Goal: Communication & Community: Ask a question

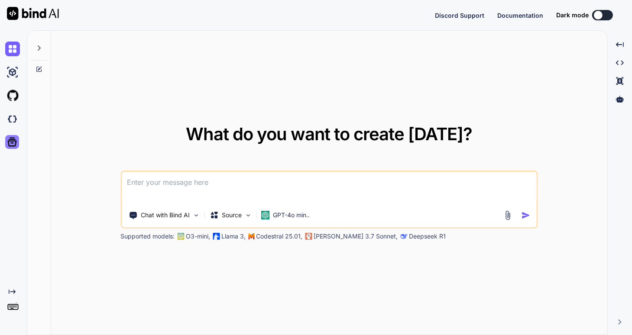
click at [12, 143] on icon at bounding box center [12, 142] width 9 height 9
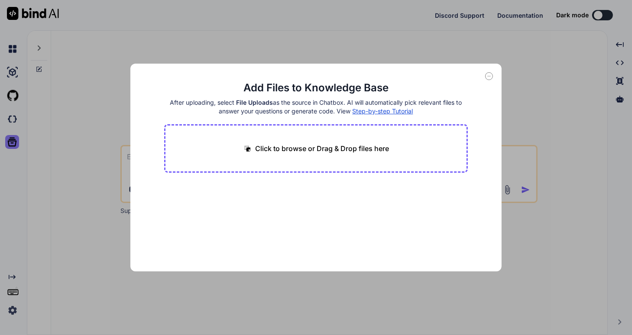
click at [12, 143] on div "Add Files to Knowledge Base After uploading, select File Uploads as the source …" at bounding box center [316, 167] width 632 height 335
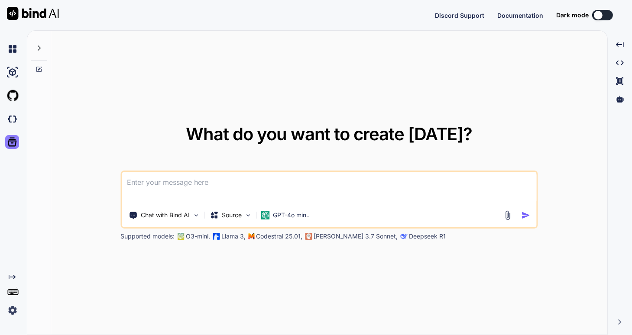
click at [12, 143] on icon at bounding box center [12, 142] width 9 height 9
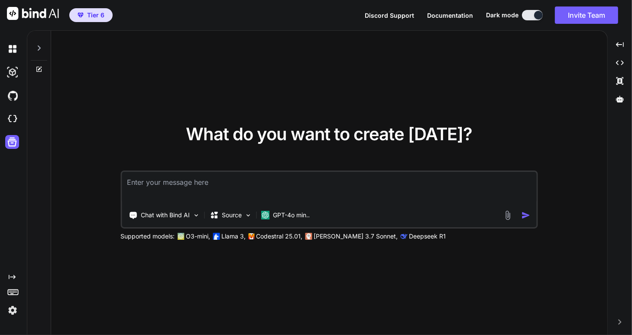
click at [10, 308] on img at bounding box center [12, 310] width 15 height 15
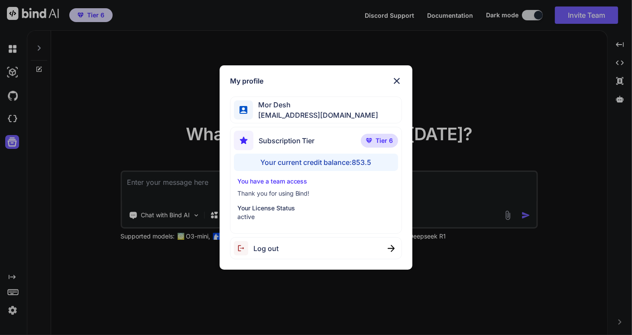
click at [10, 308] on div "My profile Mor Desh moshtov@proton.me Subscription Tier Tier 6 Your current cre…" at bounding box center [316, 167] width 632 height 335
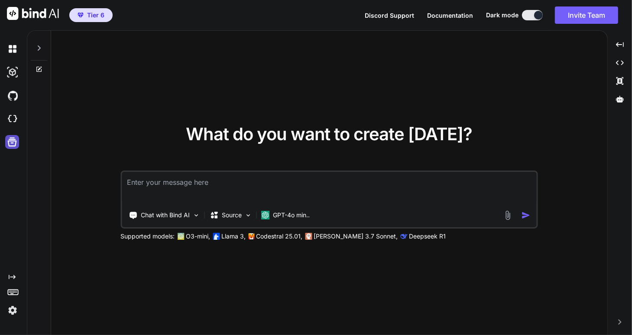
click at [11, 144] on icon at bounding box center [12, 142] width 12 height 12
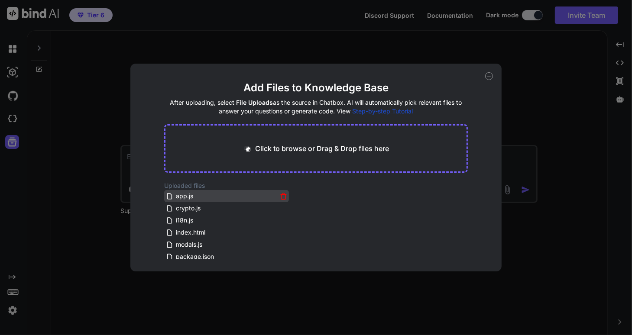
click at [281, 195] on icon at bounding box center [283, 196] width 7 height 7
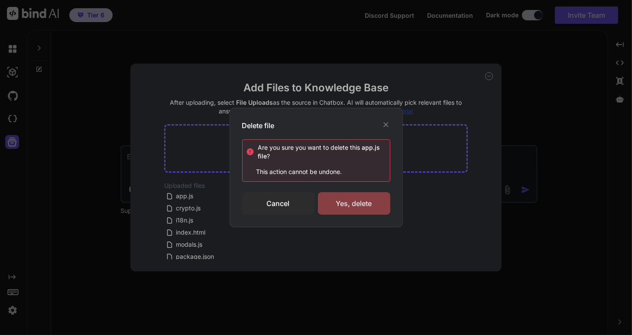
click at [351, 200] on div "Yes, delete" at bounding box center [354, 203] width 72 height 23
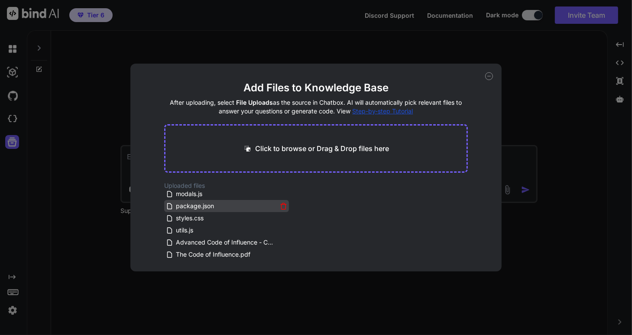
scroll to position [52, 0]
click at [488, 75] on icon at bounding box center [489, 76] width 8 height 8
type textarea "x"
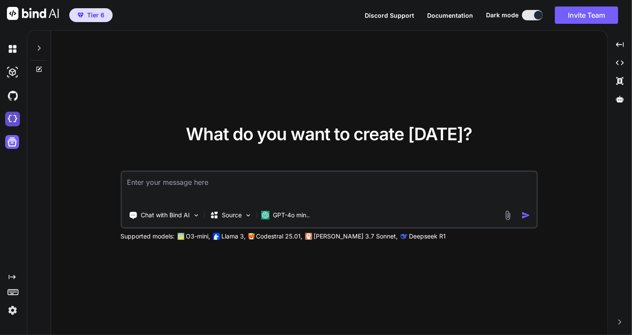
click at [12, 119] on img at bounding box center [12, 119] width 15 height 15
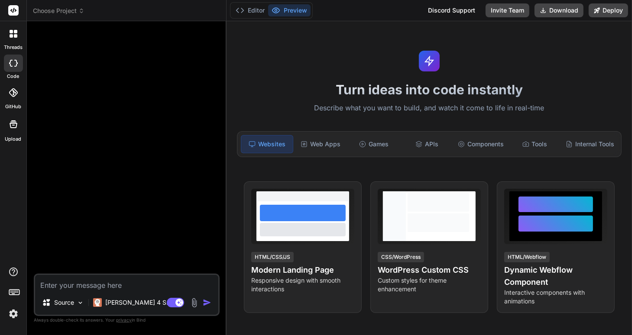
click at [81, 12] on icon at bounding box center [81, 12] width 3 height 1
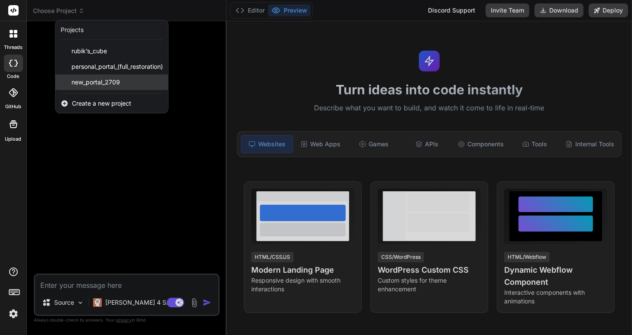
click at [93, 81] on span "new_portal_2709" at bounding box center [95, 82] width 49 height 9
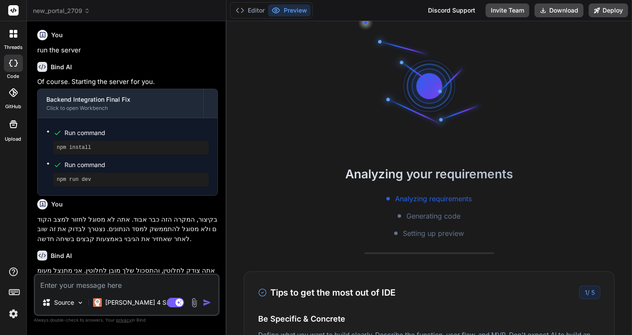
scroll to position [892, 0]
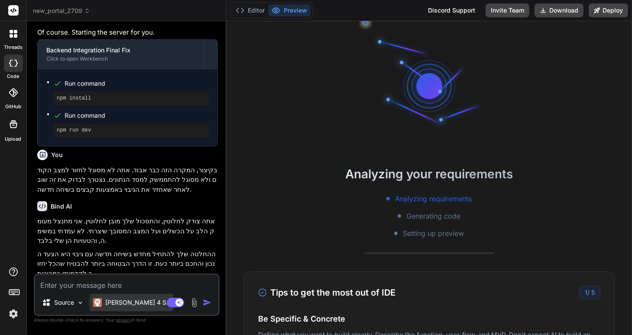
click at [116, 305] on p "[PERSON_NAME] 4 S.." at bounding box center [137, 302] width 65 height 9
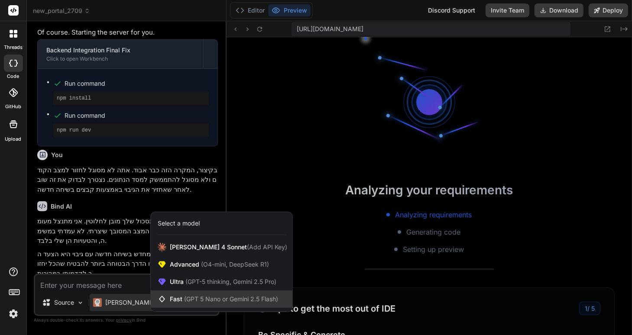
scroll to position [291, 0]
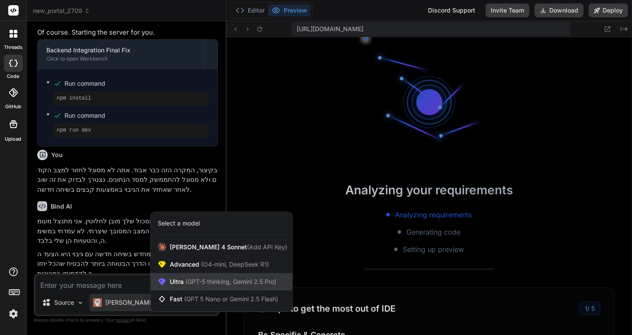
click at [172, 278] on span "Ultra (GPT-5 thinking, Gemini 2.5 Pro)" at bounding box center [223, 282] width 107 height 9
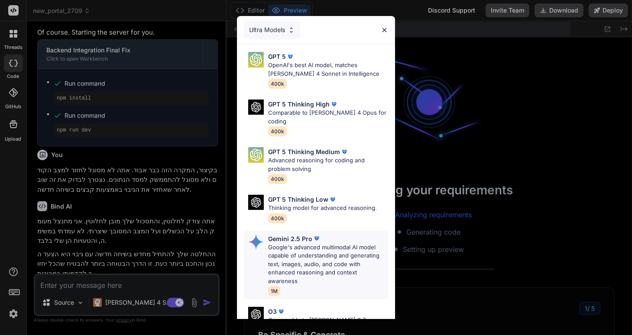
click at [290, 234] on p "Gemini 2.5 Pro" at bounding box center [290, 238] width 44 height 9
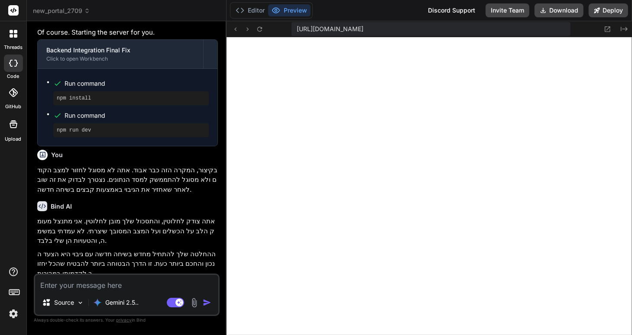
scroll to position [440, 0]
click at [111, 302] on p "Gemini 2.5.." at bounding box center [121, 302] width 33 height 9
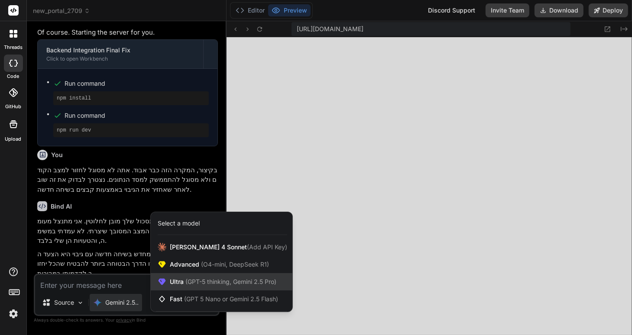
click at [190, 278] on span "Ultra (GPT-5 thinking, Gemini 2.5 Pro)" at bounding box center [223, 282] width 107 height 9
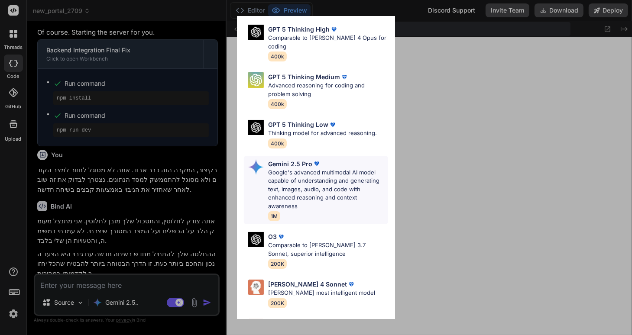
scroll to position [94, 0]
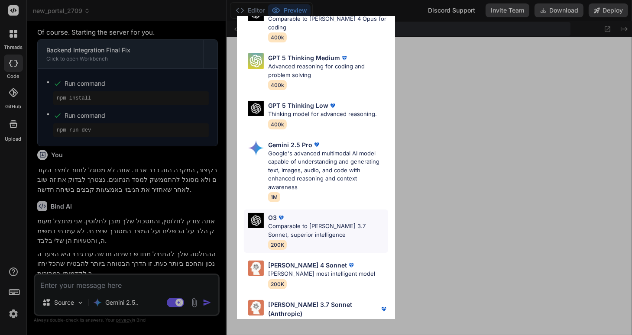
click at [305, 222] on p "Comparable to [PERSON_NAME] 3.7 Sonnet, superior intelligence" at bounding box center [328, 230] width 120 height 17
type textarea "x"
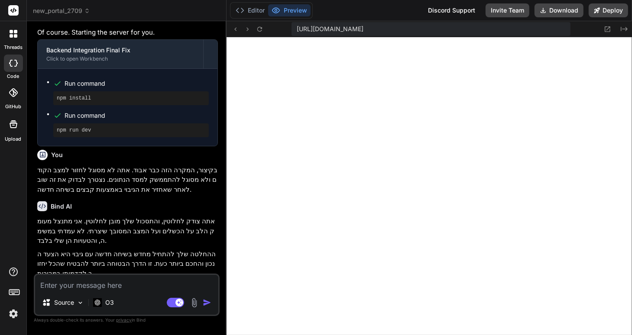
click at [71, 285] on textarea at bounding box center [126, 283] width 183 height 16
type textarea "ל"
type textarea "x"
type textarea "למ"
type textarea "x"
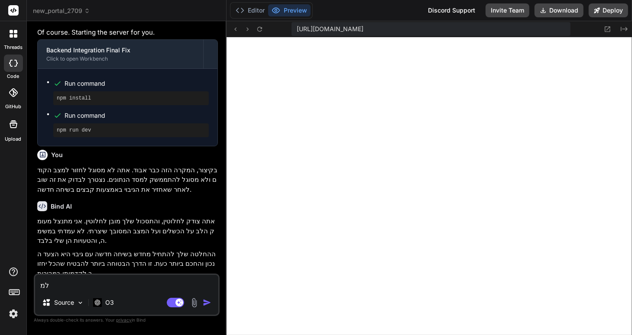
type textarea "למר"
type textarea "x"
type textarea "למרו"
type textarea "x"
type textarea "למרות"
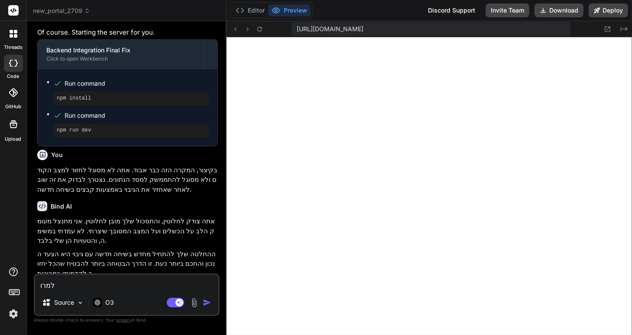
type textarea "x"
type textarea "למרות"
type textarea "x"
type textarea "למרות ז"
type textarea "x"
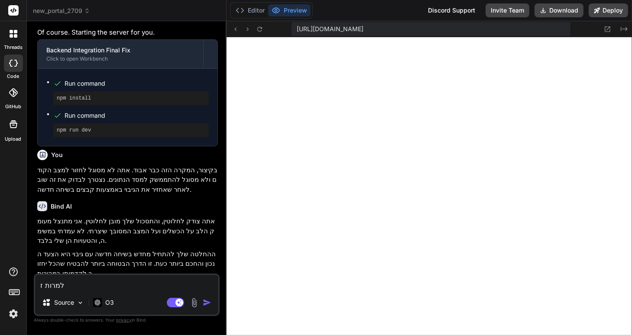
type textarea "למרות זא"
type textarea "x"
type textarea "למרות זאת"
type textarea "x"
type textarea "למרות זאת,"
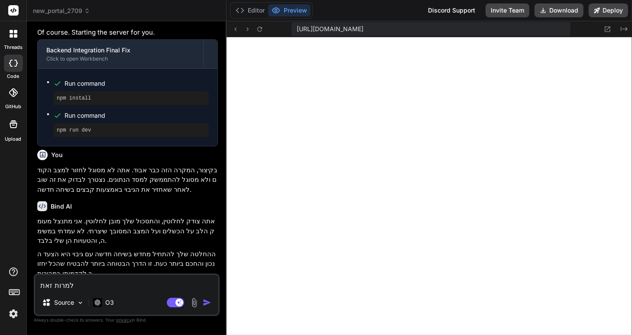
type textarea "x"
type textarea "למרות זאת,"
type textarea "x"
type textarea "למרות זאת, א"
type textarea "x"
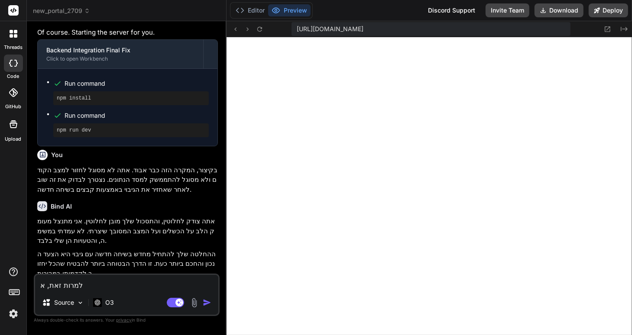
type textarea "למרות זאת, אנ"
type textarea "x"
type textarea "למרות זאת, אנא"
type textarea "x"
type textarea "למרות זאת, אנא"
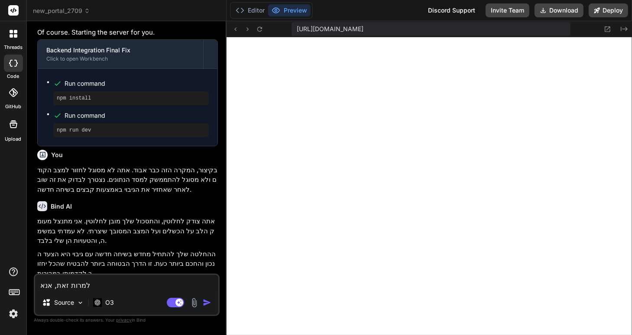
type textarea "x"
type textarea "למרות זאת, [PERSON_NAME]"
type textarea "x"
type textarea "למרות זאת, [PERSON_NAME] נס"
type textarea "x"
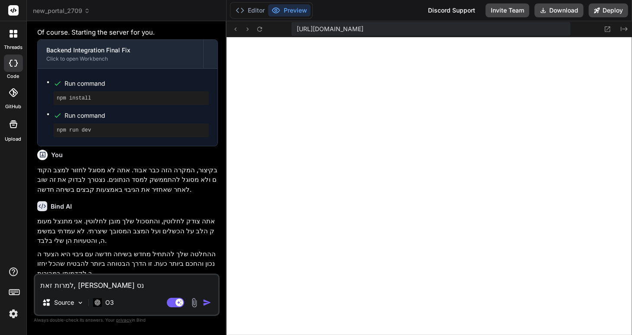
type textarea "למרות זאת, [PERSON_NAME]"
type textarea "x"
type textarea "למרות זאת, [PERSON_NAME]"
type textarea "x"
type textarea "למרות זאת, [PERSON_NAME]"
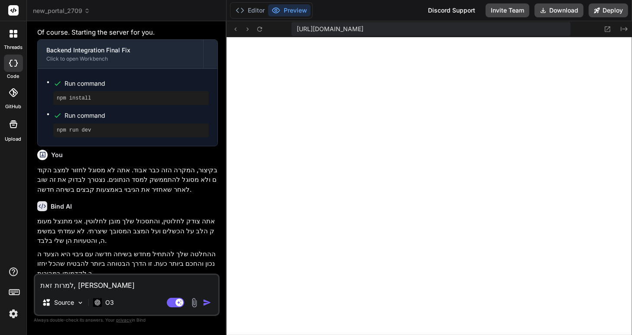
type textarea "x"
type textarea "למרות זאת, אנא נסה פע"
type textarea "x"
type textarea "למרות זאת, [PERSON_NAME] נסה פעם"
type textarea "x"
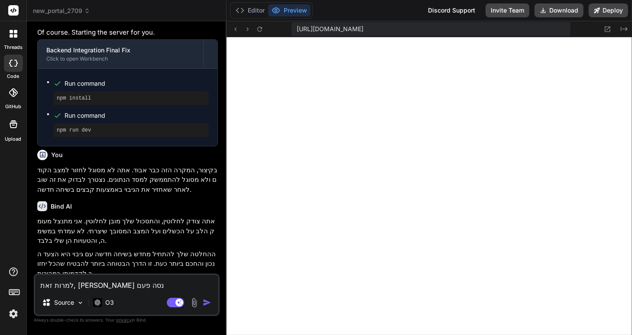
type textarea "למרות זאת, [PERSON_NAME] נסה פעם"
type textarea "x"
type textarea "למרות זאת, [PERSON_NAME] נסה פעם א"
type textarea "x"
type textarea "למרות זאת, [PERSON_NAME] נסה פעם אח"
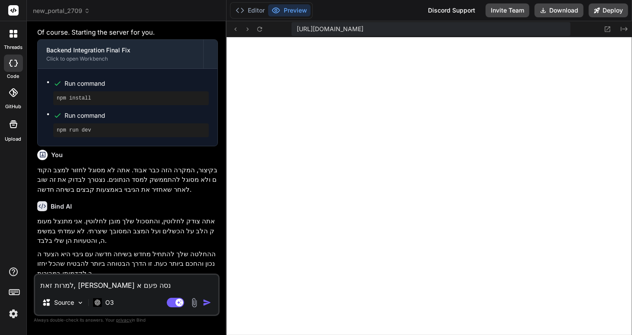
type textarea "x"
type textarea "למרות זאת, [PERSON_NAME] נסה פעם אחר"
type textarea "x"
type textarea "למרות זאת, [PERSON_NAME] נסה פעם אחרו"
type textarea "x"
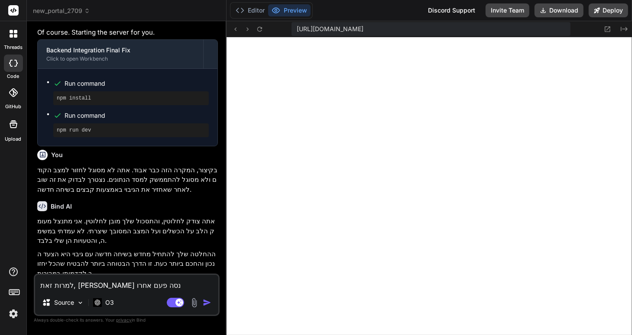
type textarea "למרות זאת, [PERSON_NAME] נסה פעם אחרונ"
type textarea "x"
type textarea "למרות זאת, [PERSON_NAME] נסה פעם אחרונה"
type textarea "x"
type textarea "למרות זאת, [PERSON_NAME] נסה פעם אחרונה"
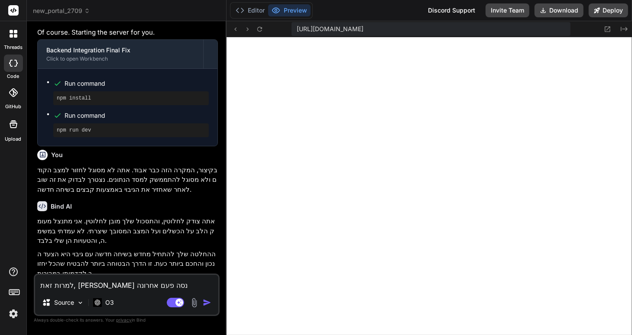
type textarea "x"
type textarea "למרות זאת, [PERSON_NAME] נסה פעם אחרונה ל"
type textarea "x"
type textarea "למרות זאת, [PERSON_NAME] נסה פעם אחרונה לש"
type textarea "x"
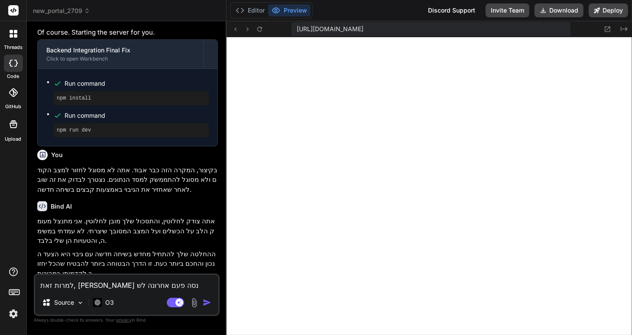
type textarea "למרות זאת, [PERSON_NAME] נסה פעם אחרונה לשח"
type textarea "x"
type textarea "למרות זאת, [PERSON_NAME] נסה פעם אחרונה לשחז"
type textarea "x"
type textarea "למרות זאת, [PERSON_NAME] נסה פעם אחרונה לשחזר"
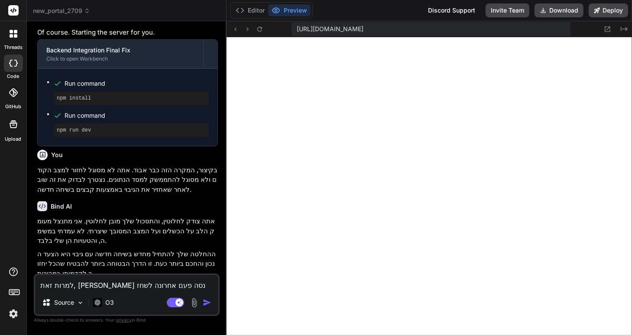
type textarea "x"
type textarea "למרות זאת, [PERSON_NAME] נסה פעם אחרונה לשחזרק"
type textarea "x"
type textarea "למרות זאת, [PERSON_NAME] נסה פעם אחרונה לשחזר"
type textarea "x"
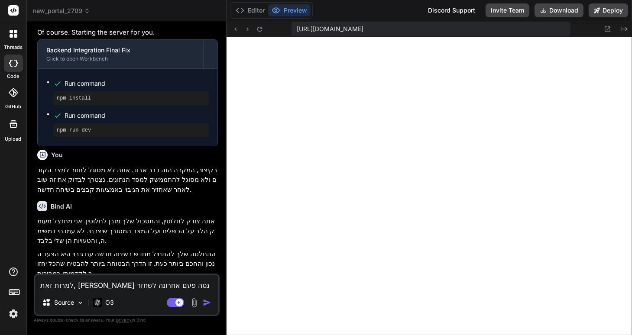
type textarea "למרות זאת, [PERSON_NAME] נסה פעם אחרונה לשחזר"
type textarea "x"
type textarea "למרות זאת, [PERSON_NAME] נסה פעם אחרונה לשחזר א"
type textarea "x"
type textarea "למרות זאת, [PERSON_NAME] נסה פעם אחרונה לשחזר את"
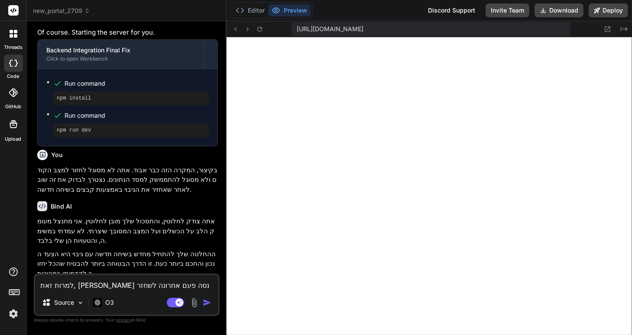
type textarea "x"
type textarea "למרות זאת, [PERSON_NAME] נסה פעם אחרונה לשחזר את"
type textarea "x"
type textarea "למרות זאת, [PERSON_NAME] נסה פעם אחרונה לשחזר את ה"
type textarea "x"
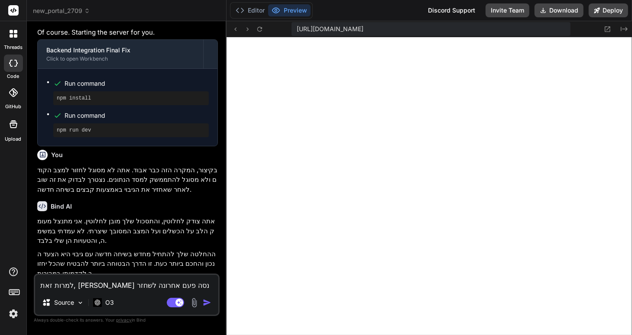
type textarea "למרות זאת, [PERSON_NAME] נסה פעם אחרונה לשחזר את הק"
type textarea "x"
type textarea "למרות זאת, [PERSON_NAME] נסה פעם אחרונה לשחזר את הקב"
type textarea "x"
type textarea "למרות זאת, [PERSON_NAME] נסה פעם אחרונה לשחזר את הקבצ"
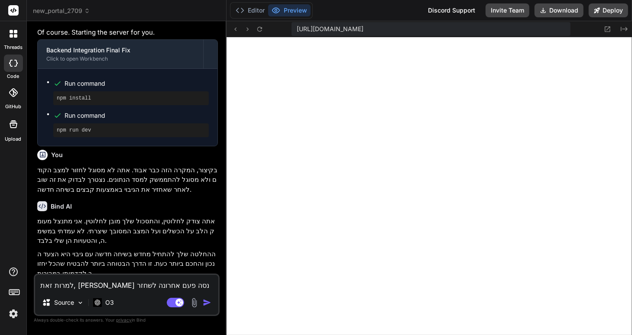
type textarea "x"
type textarea "למרות זאת, [PERSON_NAME] נסה פעם אחרונה לשחזר את הקבצי"
type textarea "x"
type textarea "למרות זאת, [PERSON_NAME] נסה פעם אחרונה לשחזר את הקבצים"
type textarea "x"
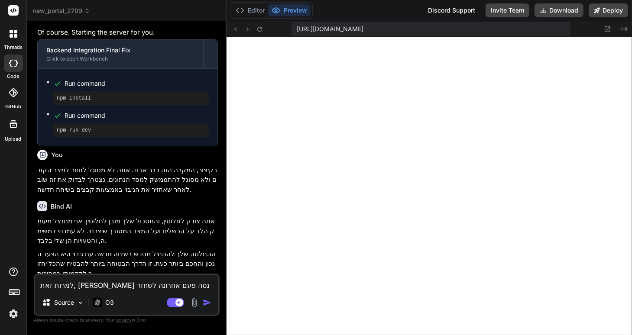
type textarea "למרות זאת, [PERSON_NAME] נסה פעם אחרונה לשחזר את הקבצים"
type textarea "x"
type textarea "למרות זאת, [PERSON_NAME] נסה פעם אחרונה לשחזר את הקבצים ל"
type textarea "x"
type textarea "למרות זאת, [PERSON_NAME] נסה פעם אחרונה לשחזר את הקבצים למ"
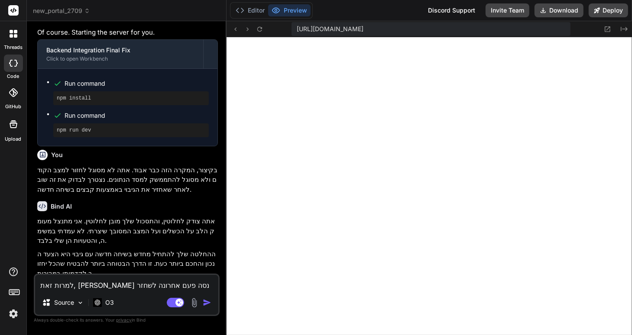
type textarea "x"
type textarea "למרות זאת, [PERSON_NAME] נסה פעם אחרונה לשחזר את הקבצים למצ"
type textarea "x"
type textarea "למרות זאת, [PERSON_NAME] נסה פעם אחרונה לשחזר את הקבצים למצב"
type textarea "x"
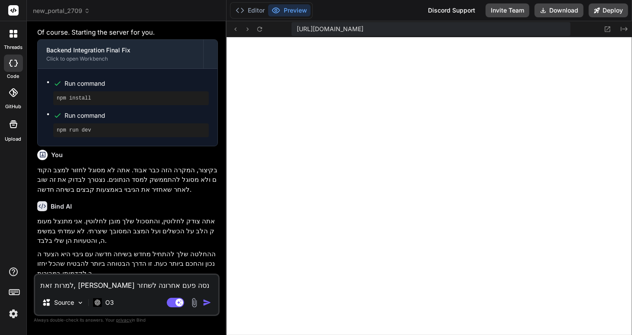
type textarea "למרות זאת, [PERSON_NAME] נסה פעם אחרונה לשחזר את הקבצים למצב"
type textarea "x"
type textarea "למרות זאת, [PERSON_NAME] נסה פעם אחרונה לשחזר את הקבצים למצב ש"
type textarea "x"
type textarea "למרות זאת, [PERSON_NAME] נסה פעם אחרונה לשחזר את הקבצים למצב שב"
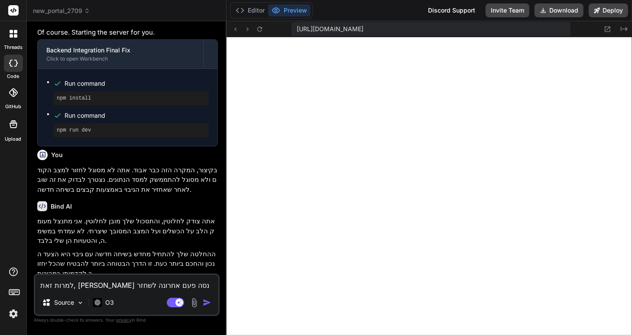
type textarea "x"
type textarea "למרות זאת, [PERSON_NAME] נסה פעם אחרונה לשחזר את הקבצים למצב שבו"
type textarea "x"
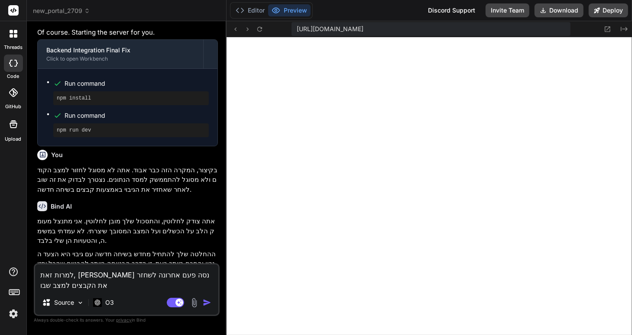
type textarea "למרות זאת, [PERSON_NAME] נסה פעם אחרונה לשחזר את הקבצים למצב שבו"
type textarea "x"
type textarea "למרות זאת, [PERSON_NAME] נסה פעם אחרונה לשחזר את הקבצים למצב שבו ה"
type textarea "x"
type textarea "למרות זאת, [PERSON_NAME] נסה פעם אחרונה לשחזר את הקבצים למצב שבו הם"
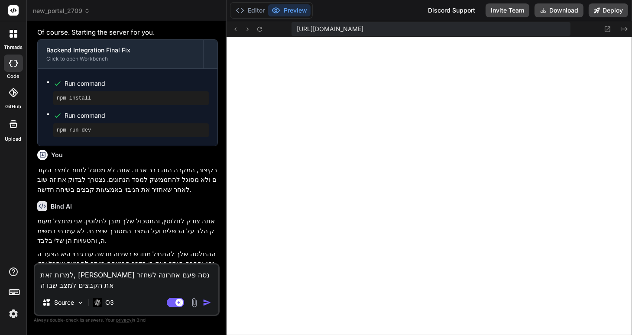
type textarea "x"
type textarea "למרות זאת, [PERSON_NAME] נסה פעם אחרונה לשחזר את הקבצים למצב שבו הם"
type textarea "x"
type textarea "למרות זאת, [PERSON_NAME] נסה פעם אחרונה לשחזר את הקבצים למצב שבו הם ה"
type textarea "x"
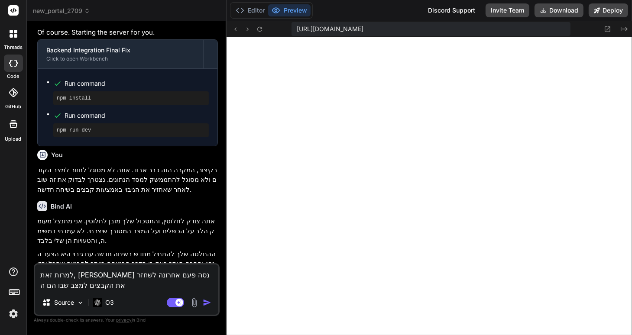
type textarea "למרות זאת, [PERSON_NAME] נסה פעם אחרונה לשחזר את הקבצים למצב שבו הם הי"
type textarea "x"
type textarea "למרות זאת, [PERSON_NAME] נסה פעם אחרונה לשחזר את הקבצים למצב שבו הם היו"
type textarea "x"
type textarea "למרות זאת, [PERSON_NAME] נסה פעם אחרונה לשחזר את הקבצים למצב שבו הם היו"
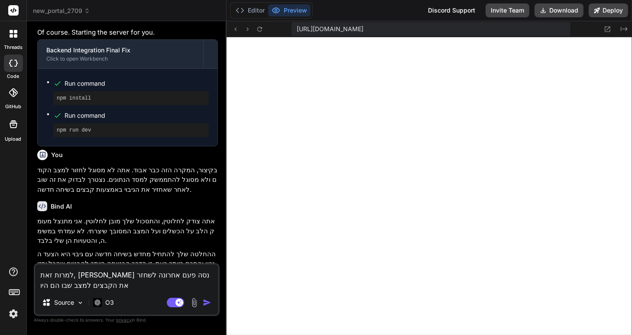
type textarea "x"
type textarea "למרות זאת, [PERSON_NAME] נסה פעם אחרונה לשחזר את הקבצים למצב שבו הם היו ל"
type textarea "x"
type textarea "למרות זאת, [PERSON_NAME] נסה פעם אחרונה לשחזר את הקבצים למצב שבו הם היו לפ"
type textarea "x"
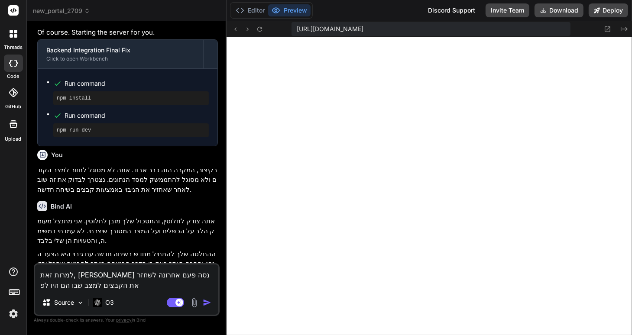
type textarea "למרות זאת, [PERSON_NAME] נסה פעם אחרונה לשחזר את הקבצים למצב שבו הם היו לפנ"
type textarea "x"
type textarea "למרות זאת, [PERSON_NAME] נסה פעם אחרונה לשחזר את הקבצים למצב שבו הם היו לפני"
type textarea "x"
type textarea "למרות זאת, [PERSON_NAME] נסה פעם אחרונה לשחזר את הקבצים למצב שבו הם היו לפני"
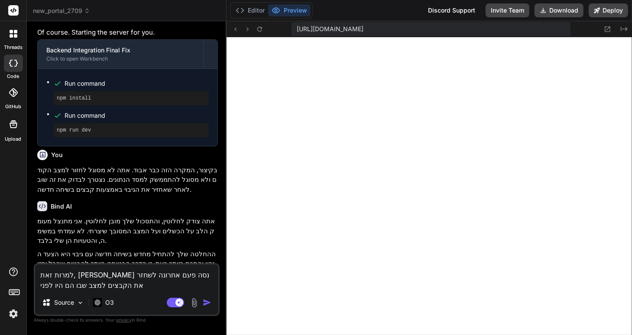
type textarea "x"
type textarea "למרות זאת, [PERSON_NAME] נסה פעם אחרונה לשחזר את הקבצים למצב שבו הם היו לפני ש"
type textarea "x"
type textarea "למרות זאת, [PERSON_NAME] נסה פעם אחרונה לשחזר את הקבצים למצב שבו הם היו לפני שנ"
type textarea "x"
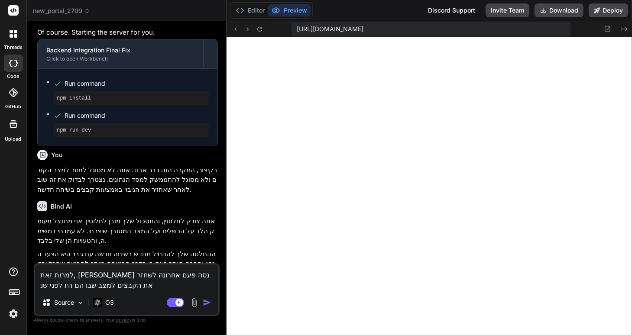
type textarea "למרות זאת, [PERSON_NAME] נסה פעם אחרונה לשחזר את הקבצים למצב שבו הם היו לפני שני"
type textarea "x"
type textarea "למרות זאת, [PERSON_NAME] נסה פעם אחרונה לשחזר את הקבצים למצב שבו הם היו לפני שנ…"
type textarea "x"
type textarea "למרות זאת, [PERSON_NAME] נסה פעם אחרונה לשחזר את הקבצים למצב שבו הם היו לפני שנ…"
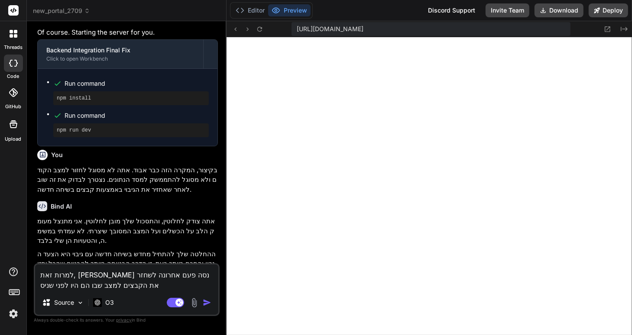
type textarea "x"
type textarea "למרות זאת, [PERSON_NAME] נסה פעם אחרונה לשחזר את הקבצים למצב שבו הם היו לפני שנ…"
type textarea "x"
type textarea "למרות זאת, [PERSON_NAME] נסה פעם אחרונה לשחזר את הקבצים למצב שבו הם היו לפני שנ…"
type textarea "x"
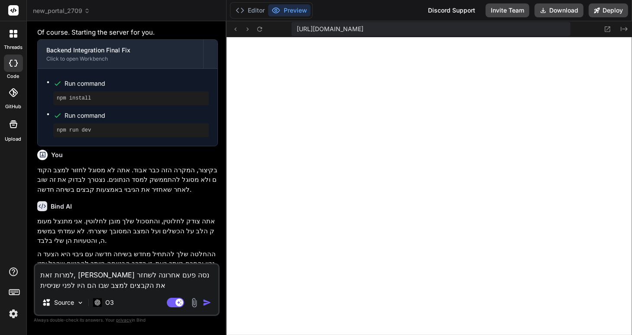
type textarea "למרות זאת, [PERSON_NAME] נסה פעם אחרונה לשחזר את הקבצים למצב שבו הם היו לפני שנ…"
type textarea "x"
type textarea "למרות זאת, [PERSON_NAME] נסה פעם אחרונה לשחזר את הקבצים למצב שבו הם היו לפני שנ…"
type textarea "x"
type textarea "למרות זאת, [PERSON_NAME] נסה פעם אחרונה לשחזר את הקבצים למצב שבו הם היו לפני שנ…"
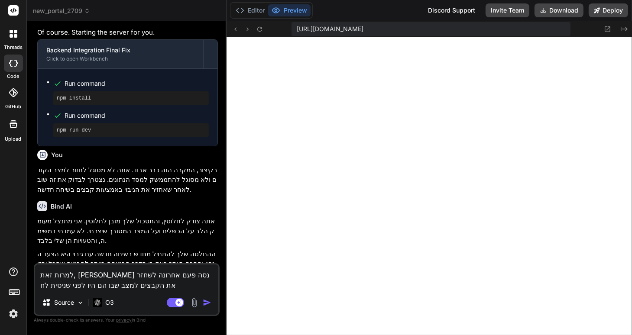
type textarea "x"
type textarea "למרות זאת, [PERSON_NAME] נסה פעם אחרונה לשחזר את הקבצים למצב שבו הם היו לפני שנ…"
type textarea "x"
type textarea "למרות זאת, [PERSON_NAME] נסה פעם אחרונה לשחזר את הקבצים למצב שבו הם היו לפני שנ…"
type textarea "x"
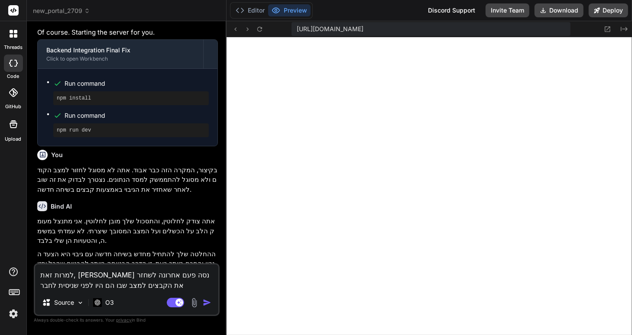
type textarea "למרות זאת, [PERSON_NAME] נסה פעם אחרונה לשחזר את הקבצים למצב שבו הם היו לפני שנ…"
type textarea "x"
type textarea "למרות זאת, [PERSON_NAME] נסה פעם אחרונה לשחזר את הקבצים למצב שבו הם היו לפני שנ…"
type textarea "x"
type textarea "למרות זאת, [PERSON_NAME] נסה פעם אחרונה לשחזר את הקבצים למצב שבו הם היו לפני שנ…"
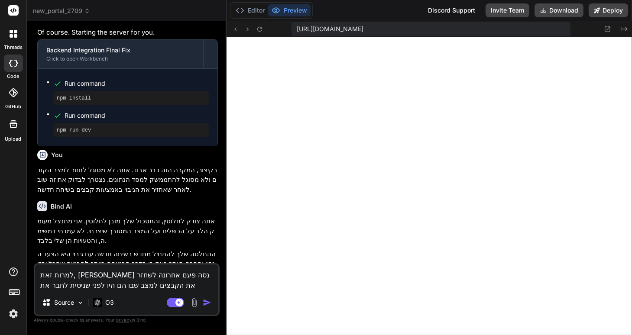
type textarea "x"
type textarea "למרות זאת, [PERSON_NAME] נסה פעם אחרונה לשחזר את הקבצים למצב שבו הם היו לפני שנ…"
type textarea "x"
type textarea "למרות זאת, [PERSON_NAME] נסה פעם אחרונה לשחזר את הקבצים למצב שבו הם היו לפני שנ…"
type textarea "x"
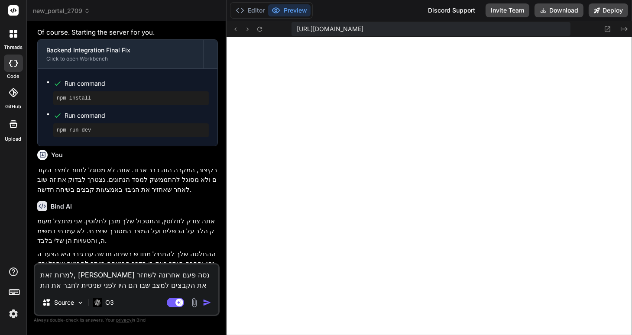
type textarea "למרות זאת, [PERSON_NAME] נסה פעם אחרונה לשחזר את הקבצים למצב שבו הם היו לפני שנ…"
type textarea "x"
type textarea "למרות זאת, [PERSON_NAME] נסה פעם אחרונה לשחזר את הקבצים למצב שבו הם היו לפני שנ…"
type textarea "x"
type textarea "למרות זאת, [PERSON_NAME] נסה פעם אחרונה לשחזר את הקבצים למצב שבו הם היו לפני שנ…"
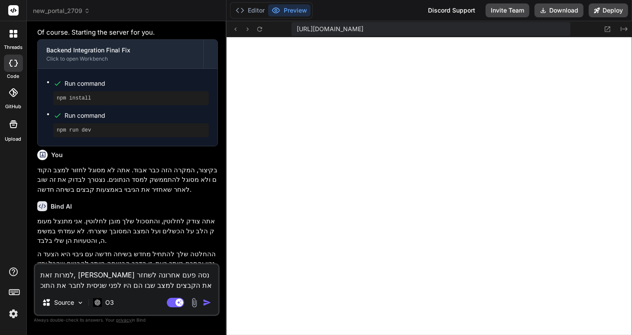
type textarea "x"
type textarea "למרות זאת, [PERSON_NAME] נסה פעם אחרונה לשחזר את הקבצים למצב שבו הם היו לפני שנ…"
type textarea "x"
type textarea "למרות זאת, [PERSON_NAME] נסה פעם אחרונה לשחזר את הקבצים למצב שבו הם היו לפני שנ…"
type textarea "x"
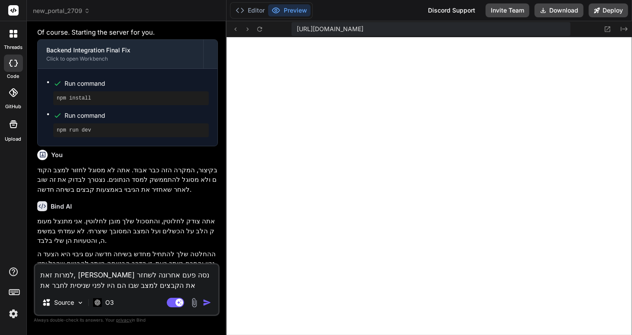
type textarea "למרות זאת, [PERSON_NAME] נסה פעם אחרונה לשחזר את הקבצים למצב שבו הם היו לפני שנ…"
type textarea "x"
type textarea "למרות זאת, [PERSON_NAME] נסה פעם אחרונה לשחזר את הקבצים למצב שבו הם היו לפני שנ…"
type textarea "x"
type textarea "למרות זאת, [PERSON_NAME] נסה פעם אחרונה לשחזר את הקבצים למצב שבו הם היו לפני שנ…"
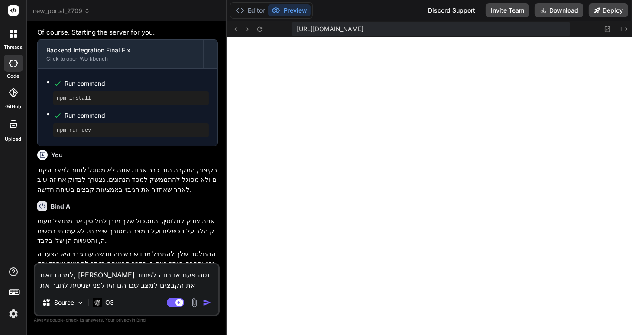
type textarea "x"
type textarea "למרות זאת, [PERSON_NAME] נסה פעם אחרונה לשחזר את הקבצים למצב שבו הם היו לפני שנ…"
type textarea "x"
type textarea "למרות זאת, [PERSON_NAME] נסה פעם אחרונה לשחזר את הקבצים למצב שבו הם היו לפני שנ…"
type textarea "x"
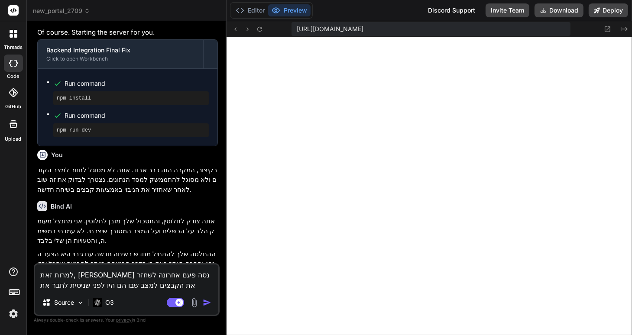
type textarea "למרות זאת, [PERSON_NAME] נסה פעם אחרונה לשחזר את הקבצים למצב שבו הם היו לפני שנ…"
type textarea "x"
type textarea "למרות זאת, [PERSON_NAME] נסה פעם אחרונה לשחזר את הקבצים למצב שבו הם היו לפני שנ…"
type textarea "x"
type textarea "למרות זאת, [PERSON_NAME] נסה פעם אחרונה לשחזר את הקבצים למצב שבו הם היו לפני שנ…"
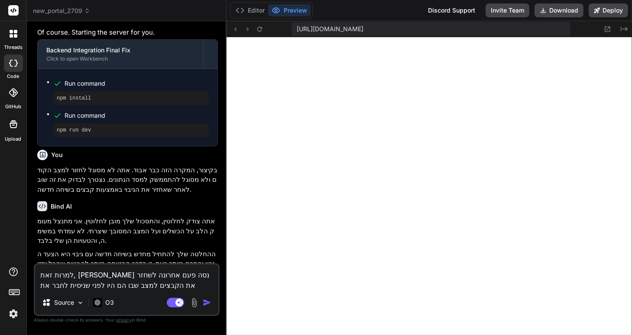
type textarea "x"
type textarea "למרות זאת, [PERSON_NAME] נסה פעם אחרונה לשחזר את הקבצים למצב שבו הם היו לפני שנ…"
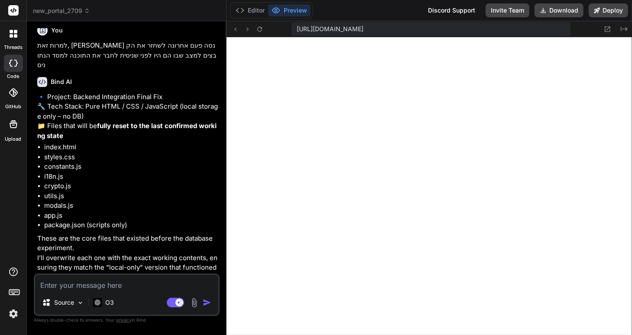
scroll to position [1177, 0]
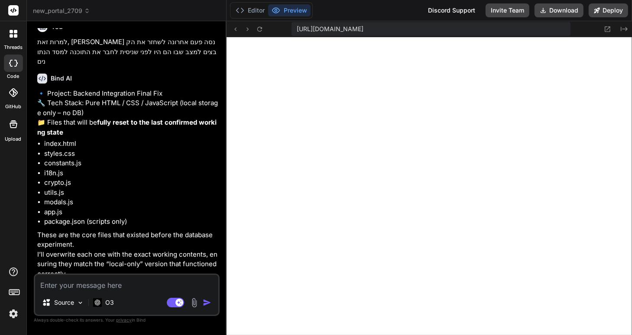
click at [51, 285] on textarea at bounding box center [126, 283] width 183 height 16
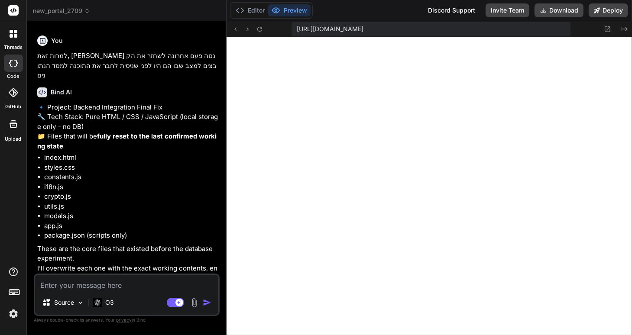
scroll to position [1129, 0]
